Goal: Task Accomplishment & Management: Use online tool/utility

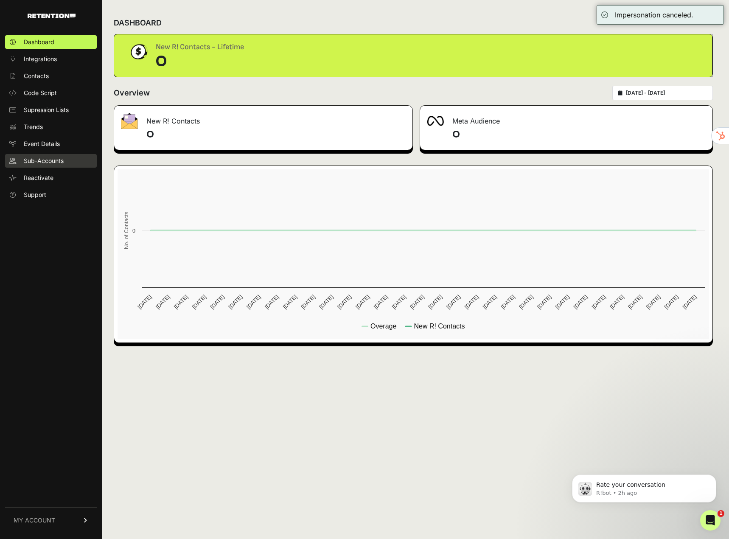
click at [50, 164] on span "Sub-Accounts" at bounding box center [44, 161] width 40 height 8
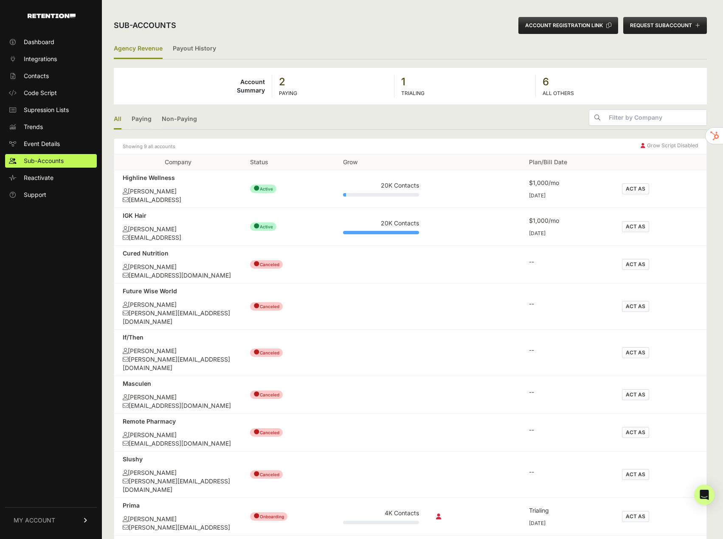
click at [642, 226] on button "ACT AS" at bounding box center [635, 226] width 27 height 11
click at [634, 189] on button "ACT AS" at bounding box center [635, 188] width 27 height 11
